Goal: Find specific page/section: Find specific page/section

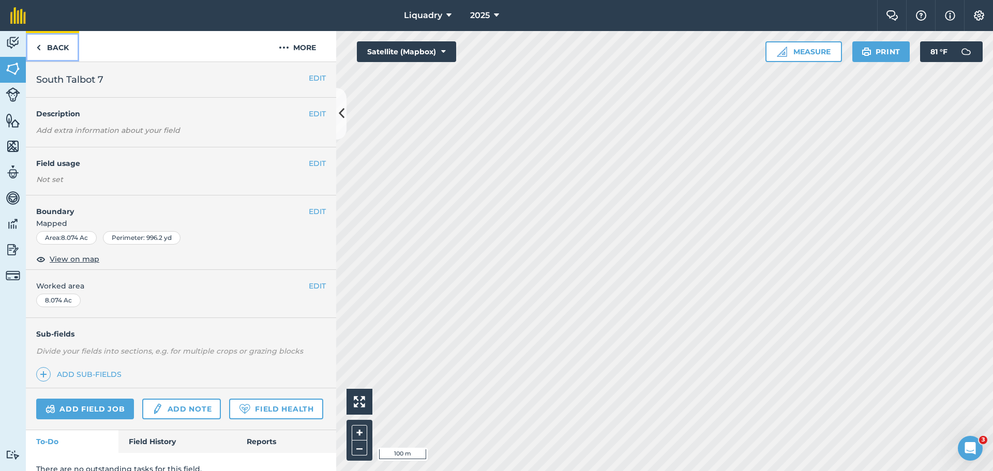
click at [66, 44] on link "Back" at bounding box center [52, 46] width 53 height 31
click at [64, 49] on link "Back" at bounding box center [52, 46] width 53 height 31
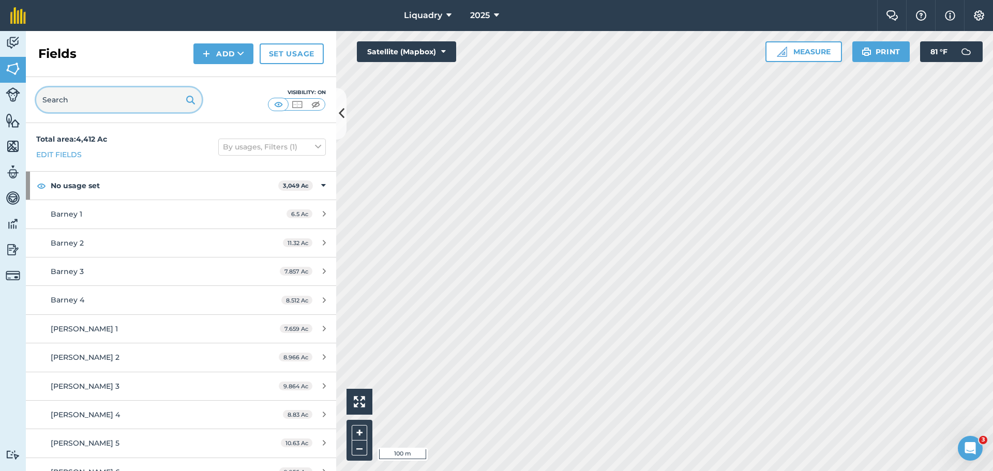
click at [109, 100] on input "text" at bounding box center [119, 99] width 166 height 25
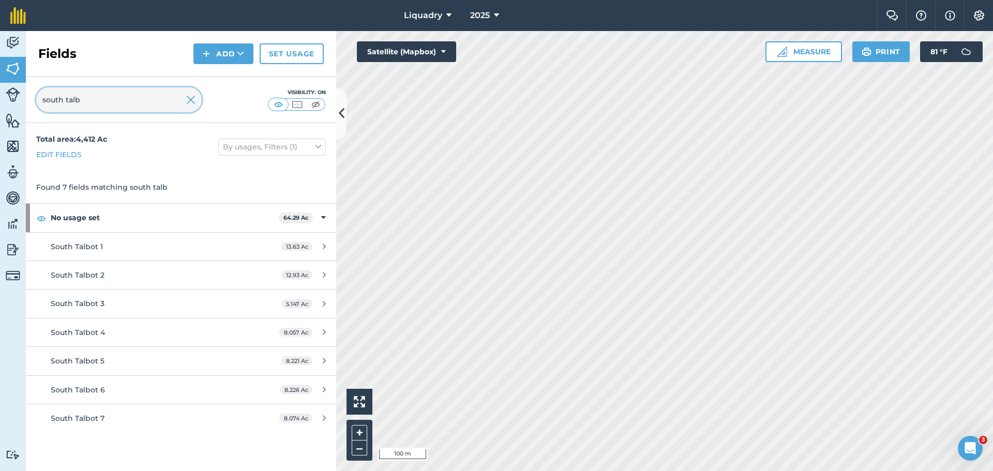
type input "south talb"
